Goal: Task Accomplishment & Management: Manage account settings

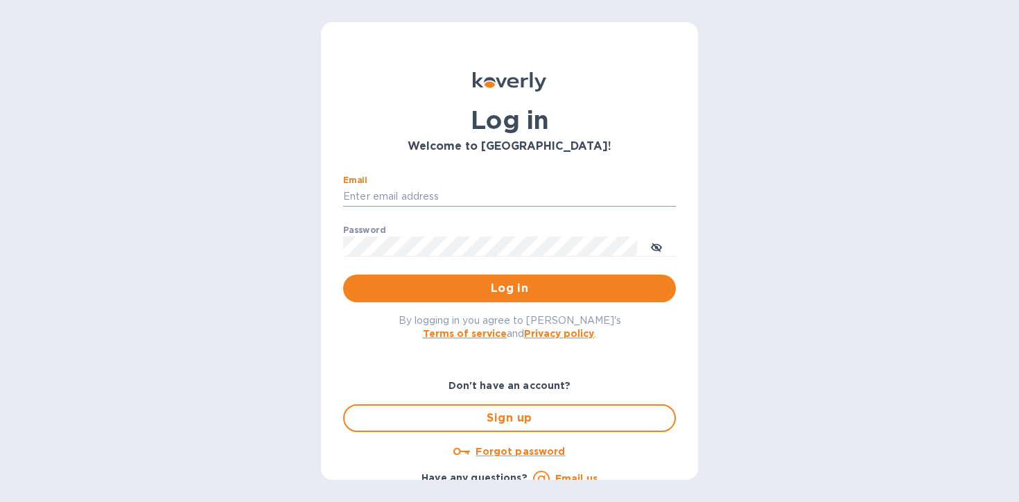
click at [474, 186] on input "Email" at bounding box center [509, 196] width 333 height 21
type input "c"
type input "h"
type input "chorneij@koverly.com"
click at [343, 275] on button "Log in" at bounding box center [509, 289] width 333 height 28
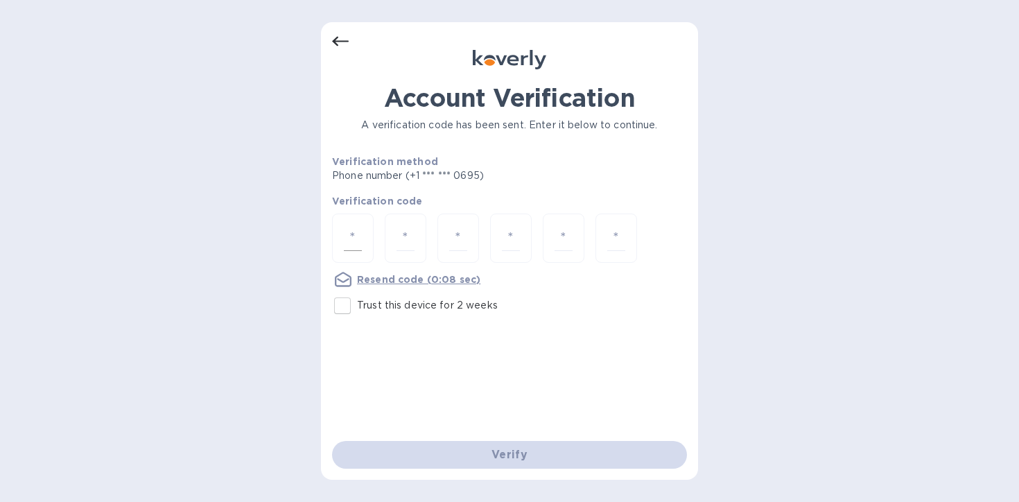
click at [354, 241] on input "number" at bounding box center [353, 238] width 18 height 26
type input "6"
type input "0"
type input "7"
type input "8"
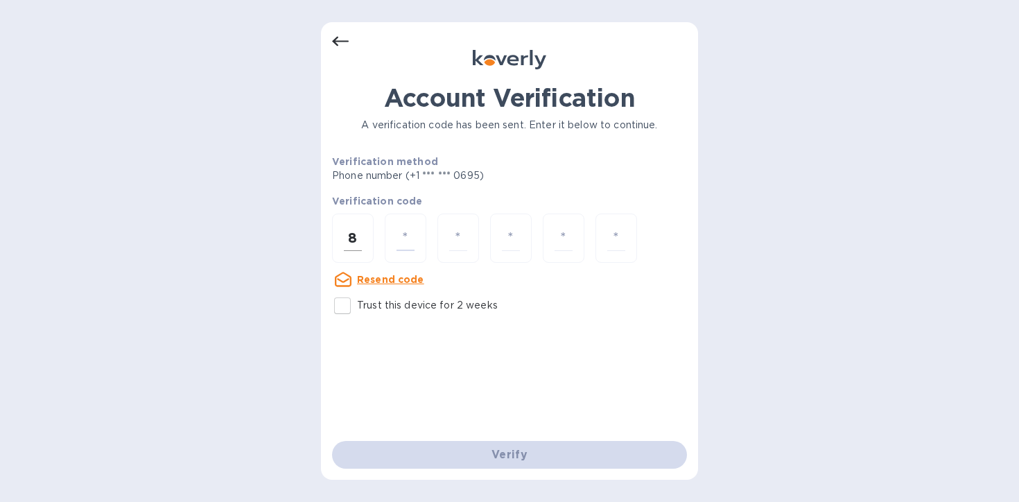
type input "9"
type input "7"
type input "8"
type input "6"
